Goal: Transaction & Acquisition: Obtain resource

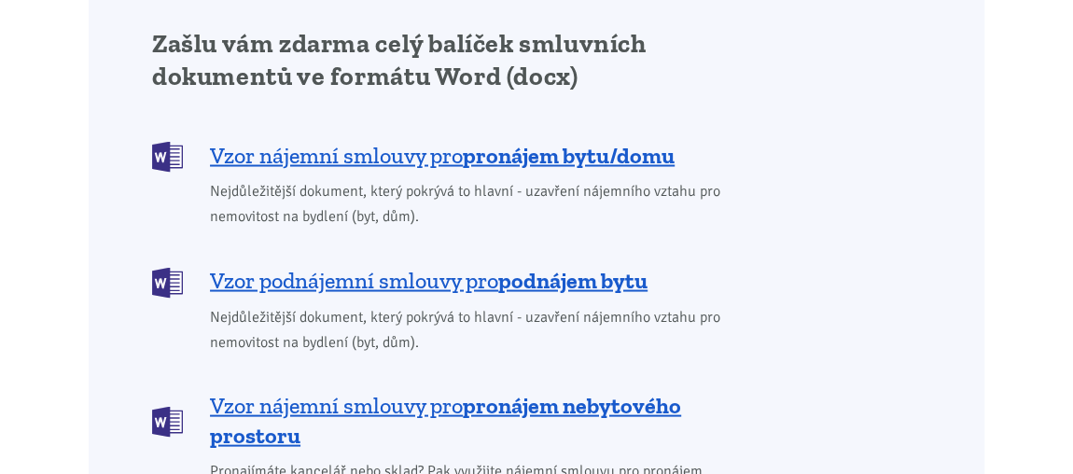
scroll to position [1720, 0]
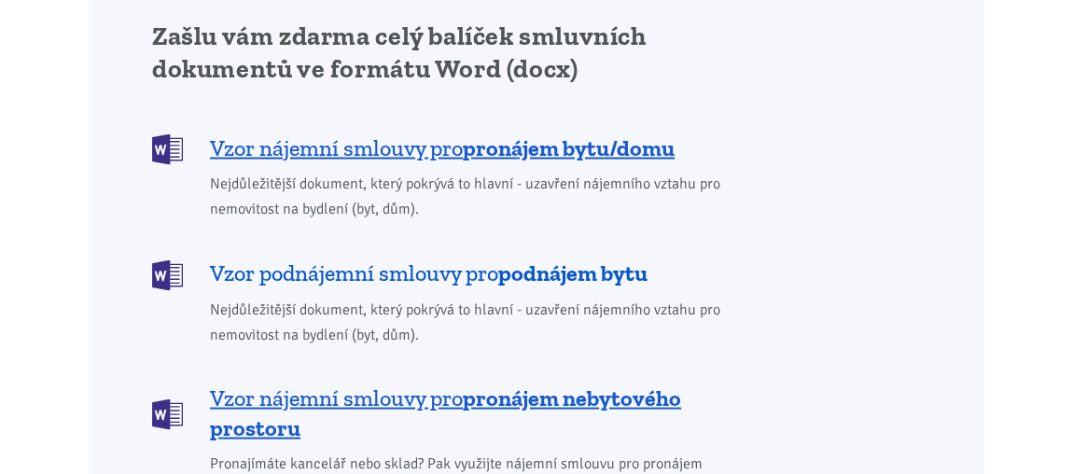
click at [344, 257] on span "Vzor podnájemní smlouvy pro podnájem bytu" at bounding box center [429, 272] width 438 height 30
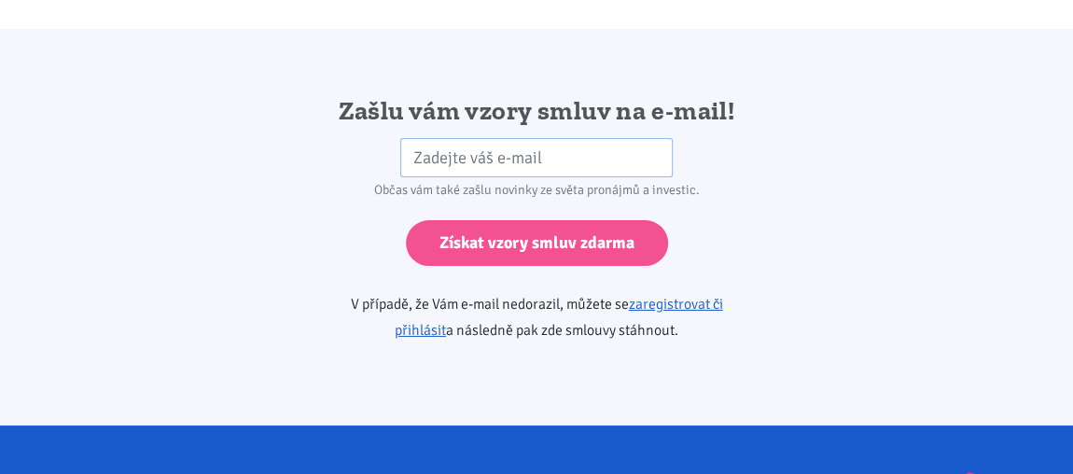
scroll to position [3416, 0]
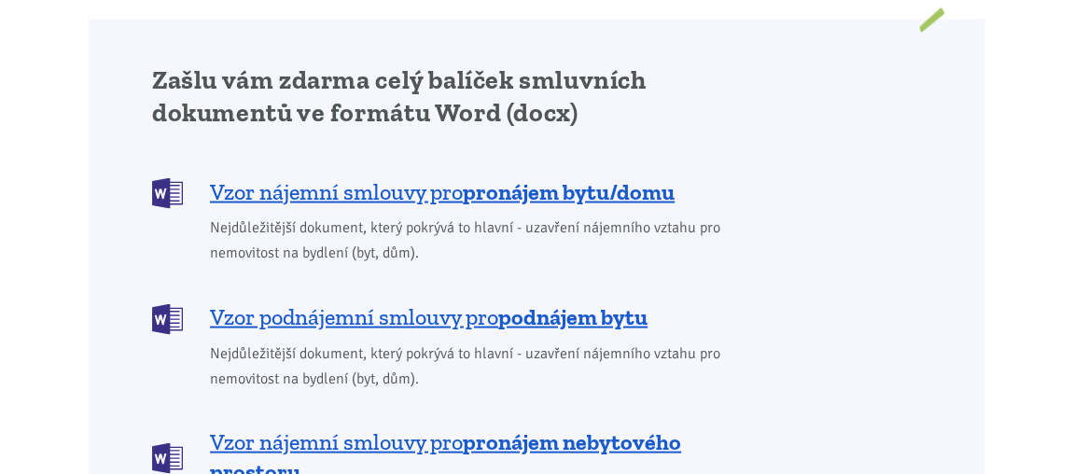
scroll to position [1679, 0]
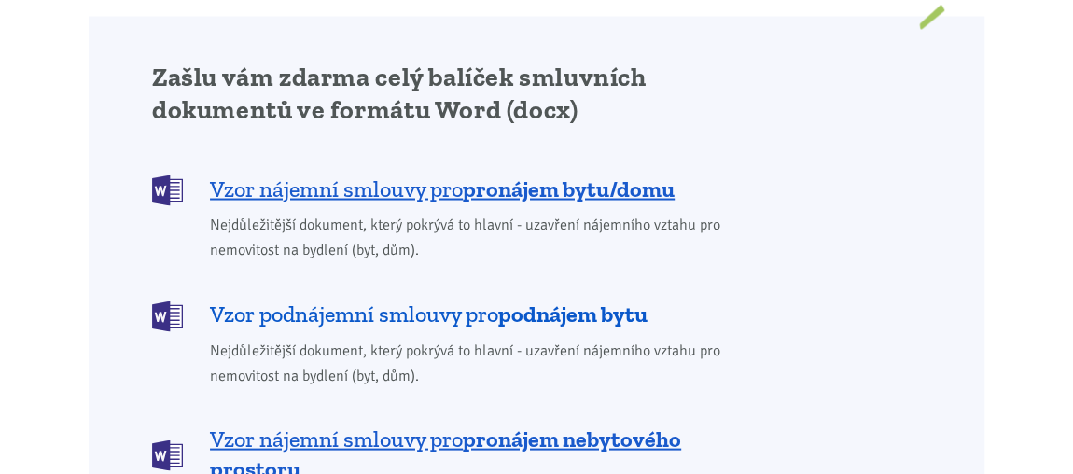
click at [478, 299] on span "Vzor podnájemní smlouvy pro podnájem bytu" at bounding box center [429, 314] width 438 height 30
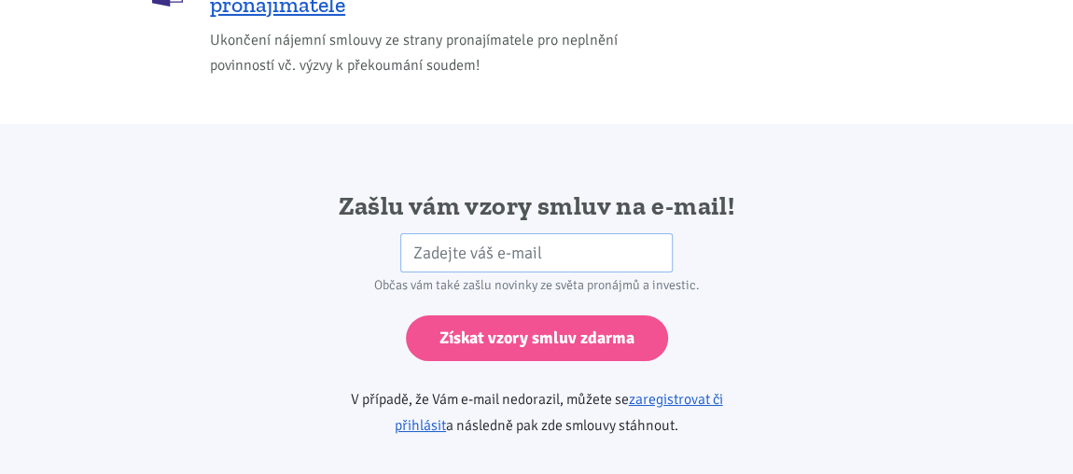
scroll to position [3416, 0]
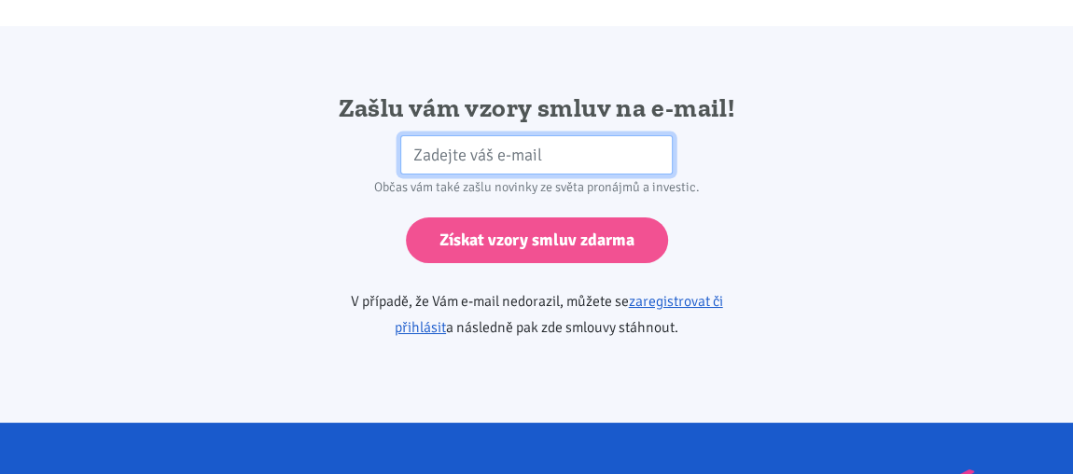
click at [430, 135] on input "email" at bounding box center [536, 155] width 273 height 40
type input "[EMAIL_ADDRESS][DOMAIN_NAME]"
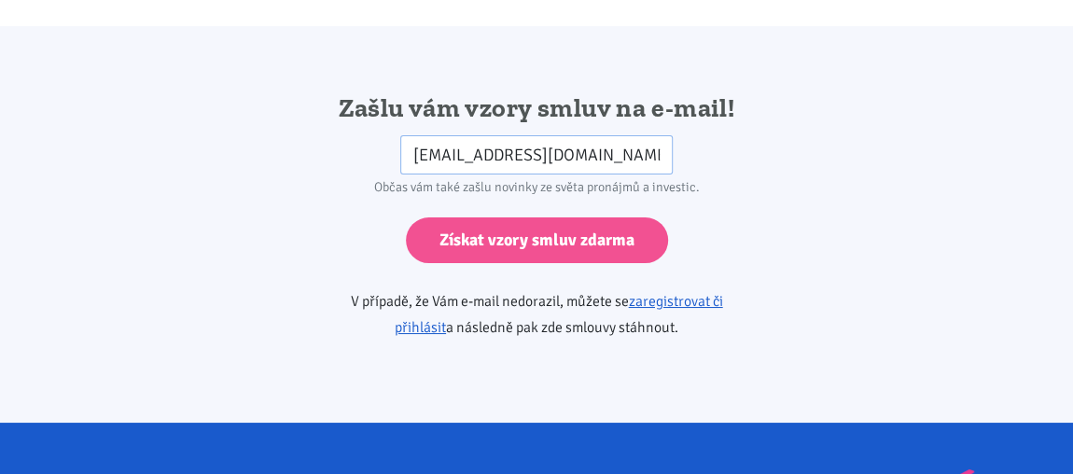
drag, startPoint x: 549, startPoint y: 176, endPoint x: 358, endPoint y: 214, distance: 193.9
click at [358, 214] on form "[EMAIL_ADDRESS][DOMAIN_NAME] HP Občas vám také zašlu novinky ze světa pronájmů …" at bounding box center [537, 199] width 423 height 128
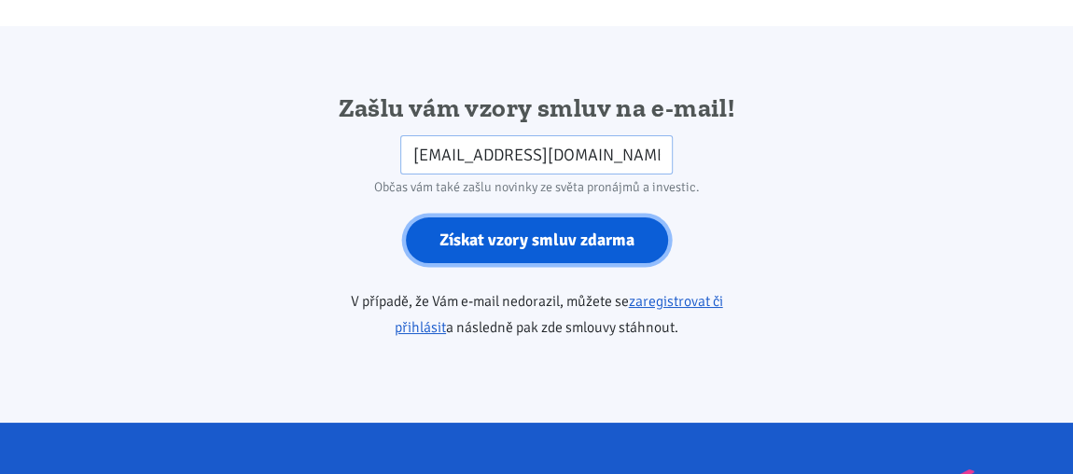
click at [576, 217] on input "Získat vzory smluv zdarma" at bounding box center [537, 240] width 262 height 46
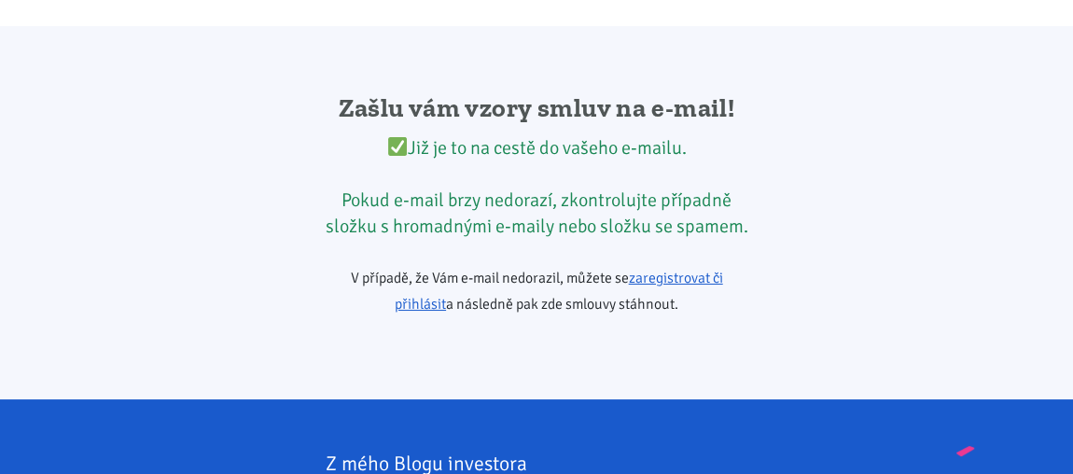
scroll to position [3437, 0]
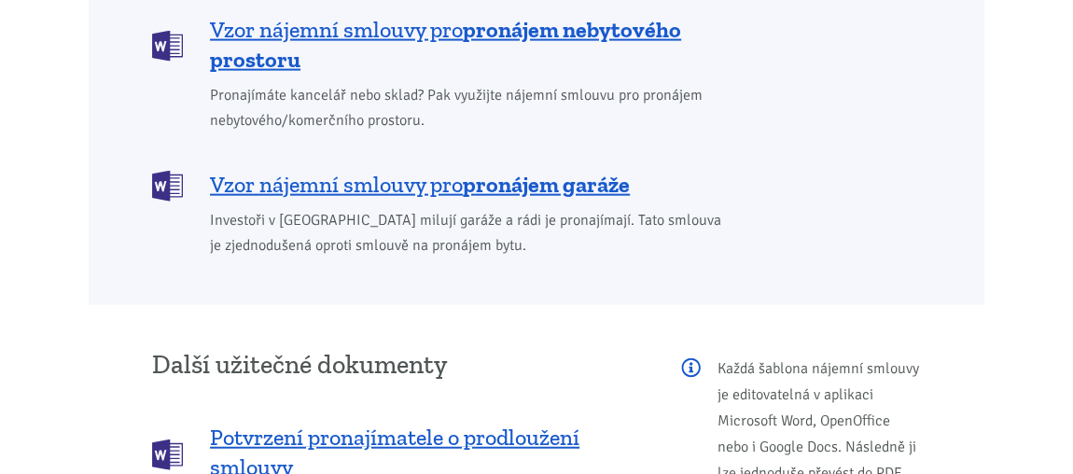
scroll to position [1679, 0]
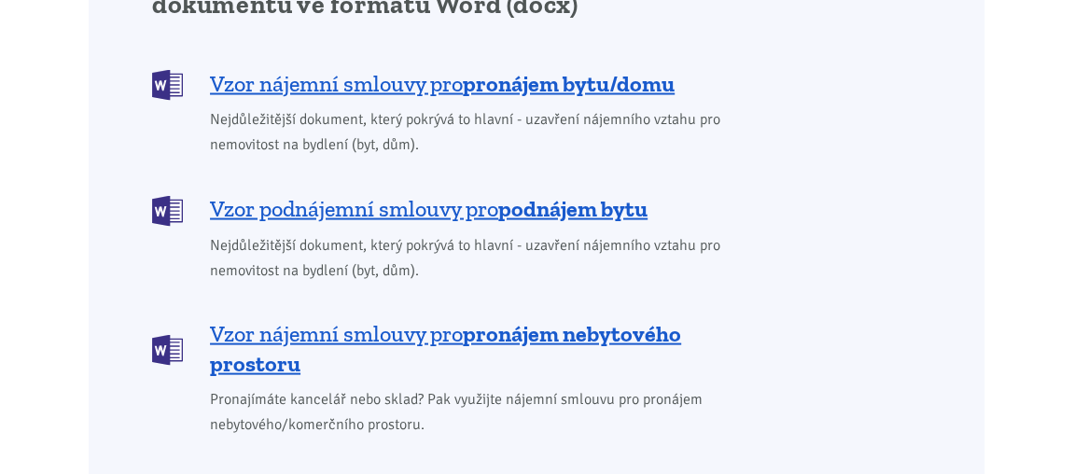
scroll to position [1789, 0]
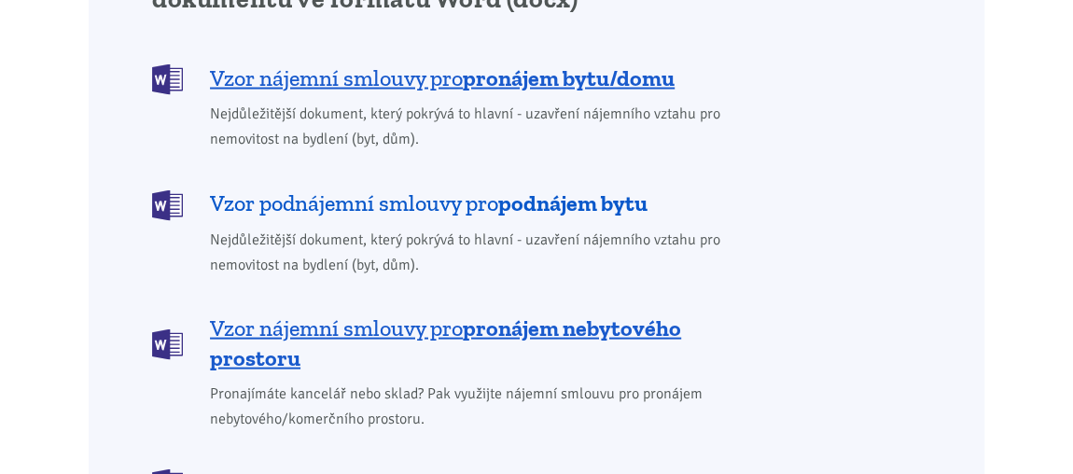
click at [456, 188] on span "Vzor podnájemní smlouvy pro podnájem bytu" at bounding box center [429, 203] width 438 height 30
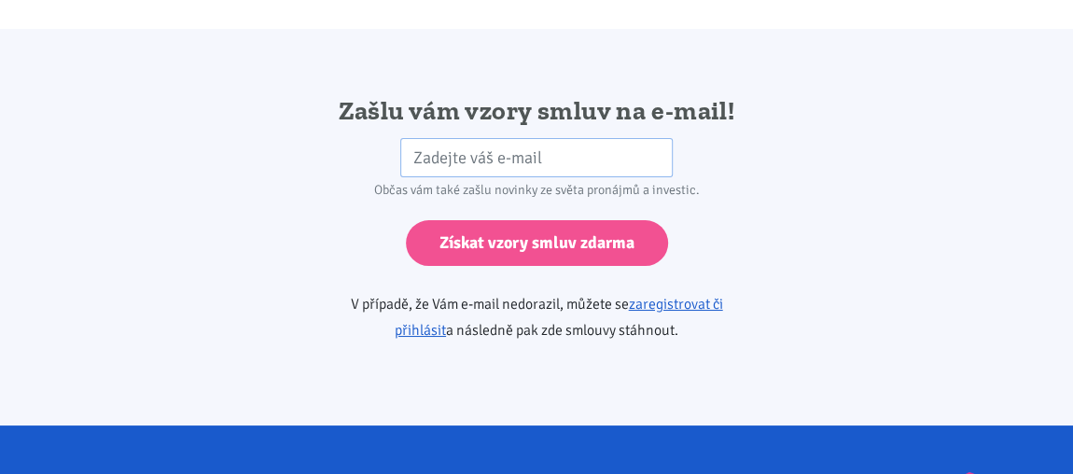
scroll to position [3416, 0]
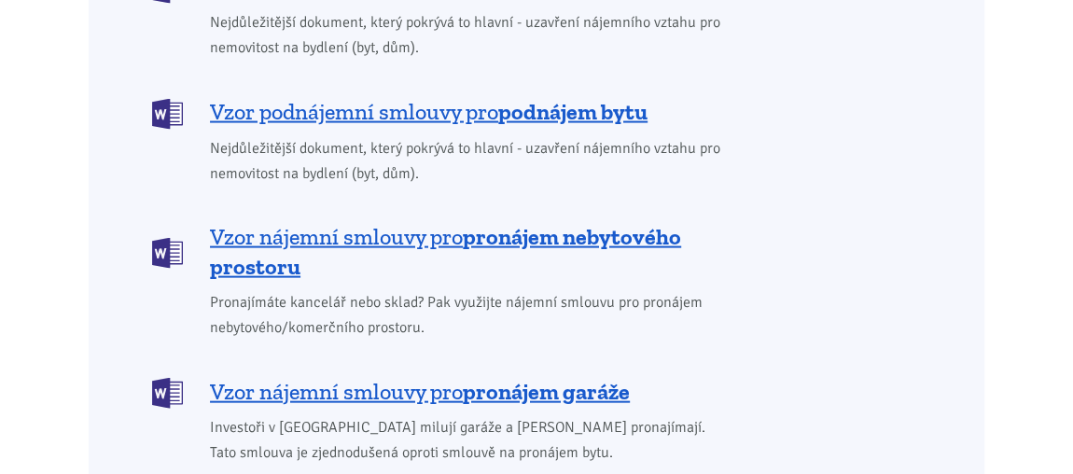
scroll to position [1789, 0]
